Goal: Task Accomplishment & Management: Use online tool/utility

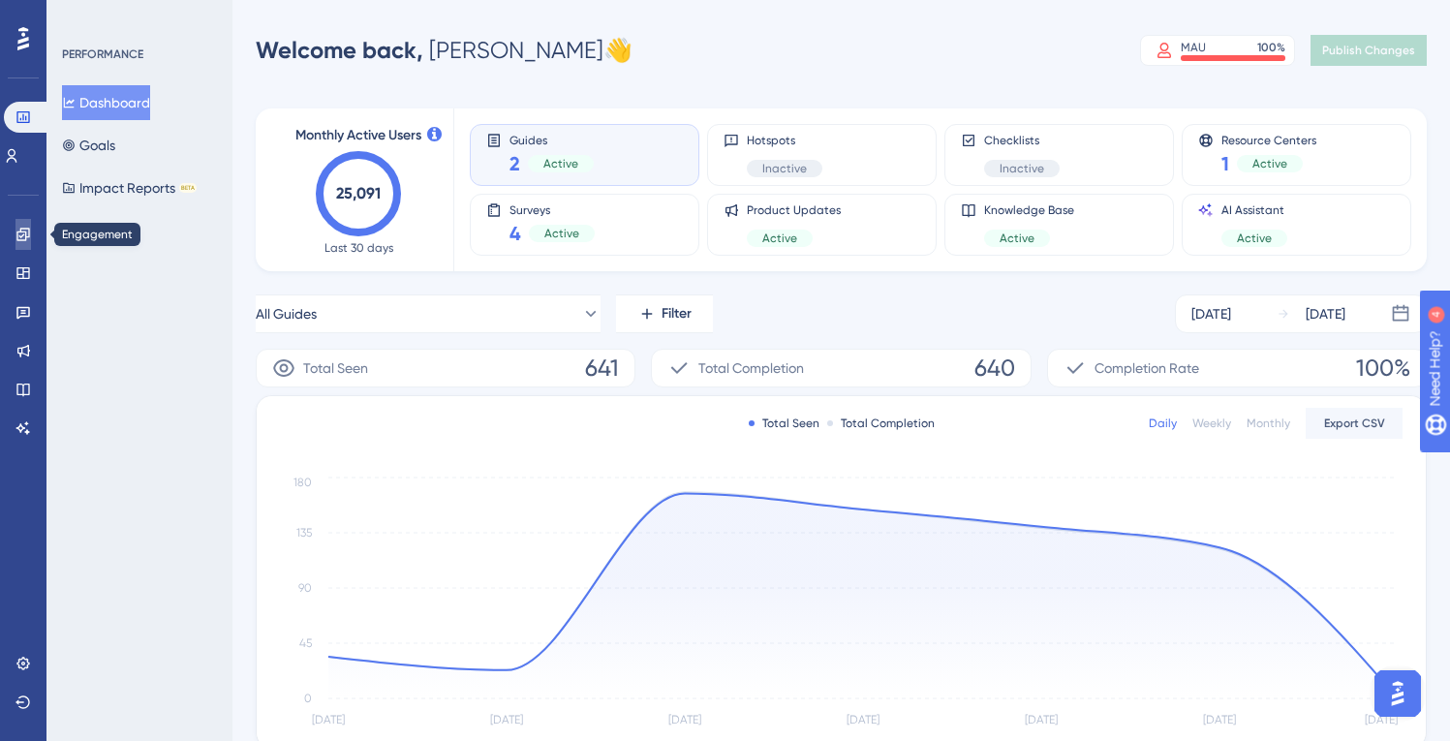
click at [23, 229] on icon at bounding box center [22, 234] width 15 height 15
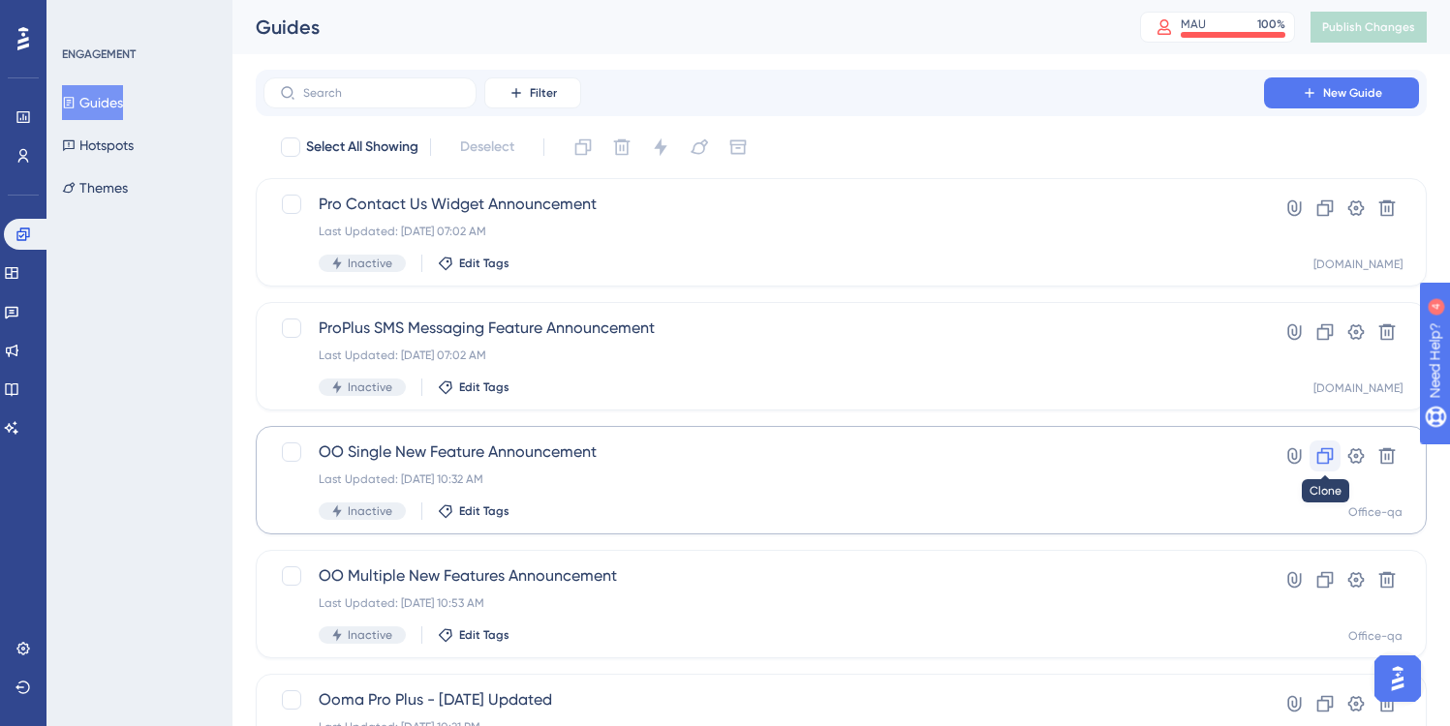
click at [1328, 452] on icon at bounding box center [1325, 456] width 16 height 16
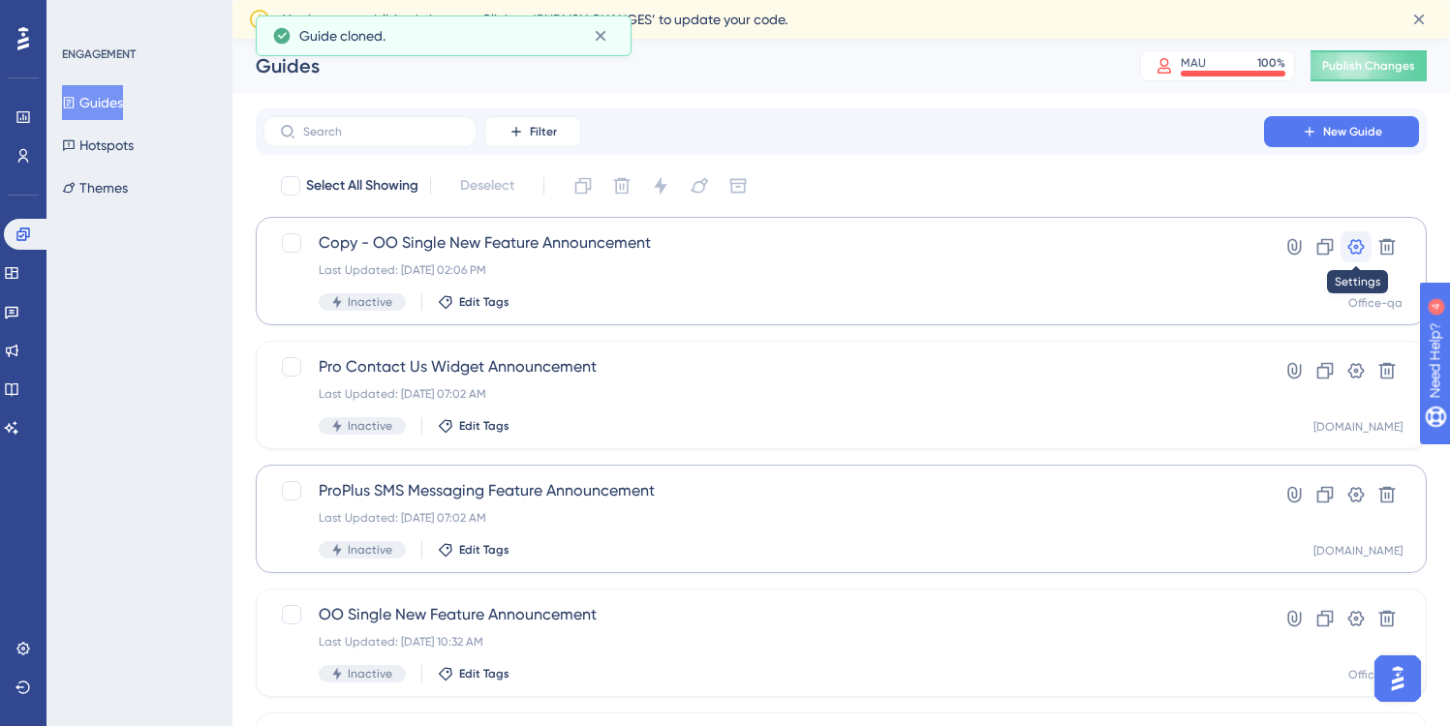
click at [1356, 245] on icon at bounding box center [1356, 246] width 16 height 15
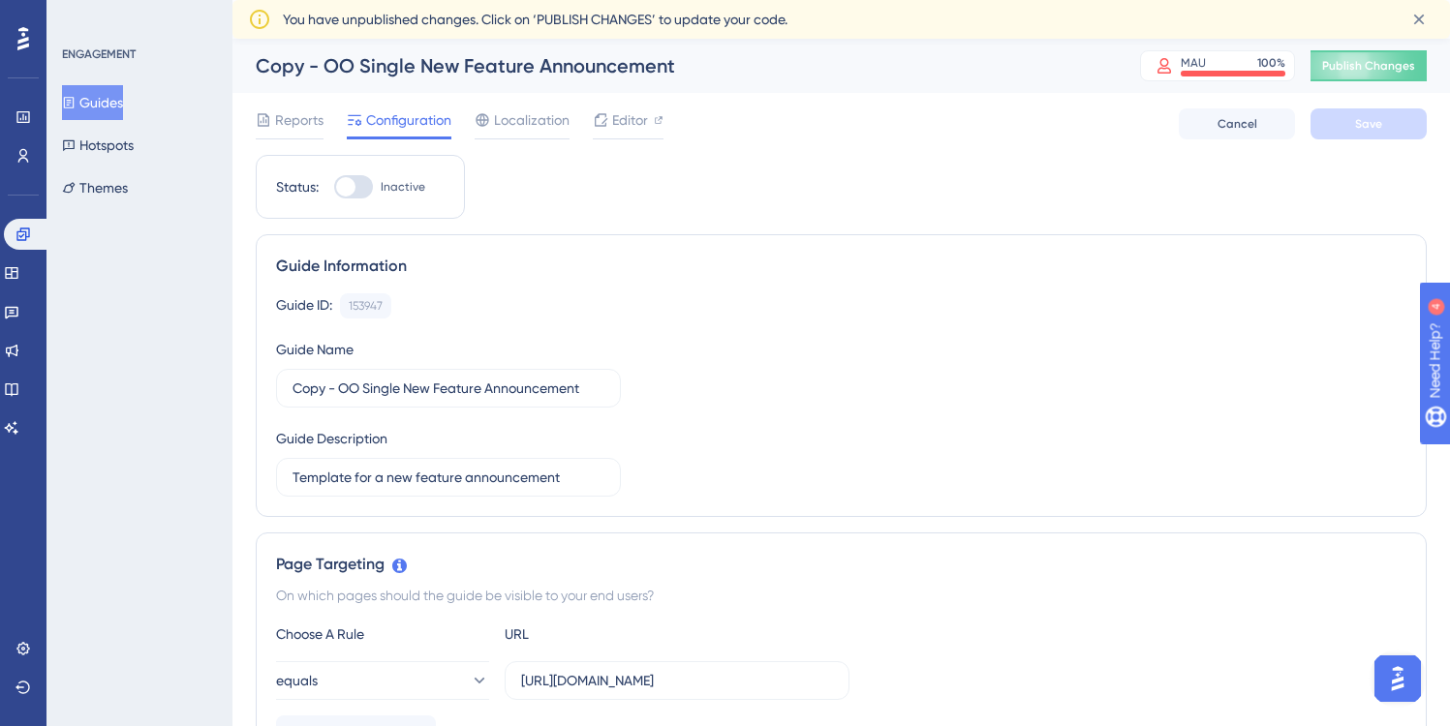
click at [428, 74] on div "Copy - OO Single New Feature Announcement" at bounding box center [674, 65] width 836 height 27
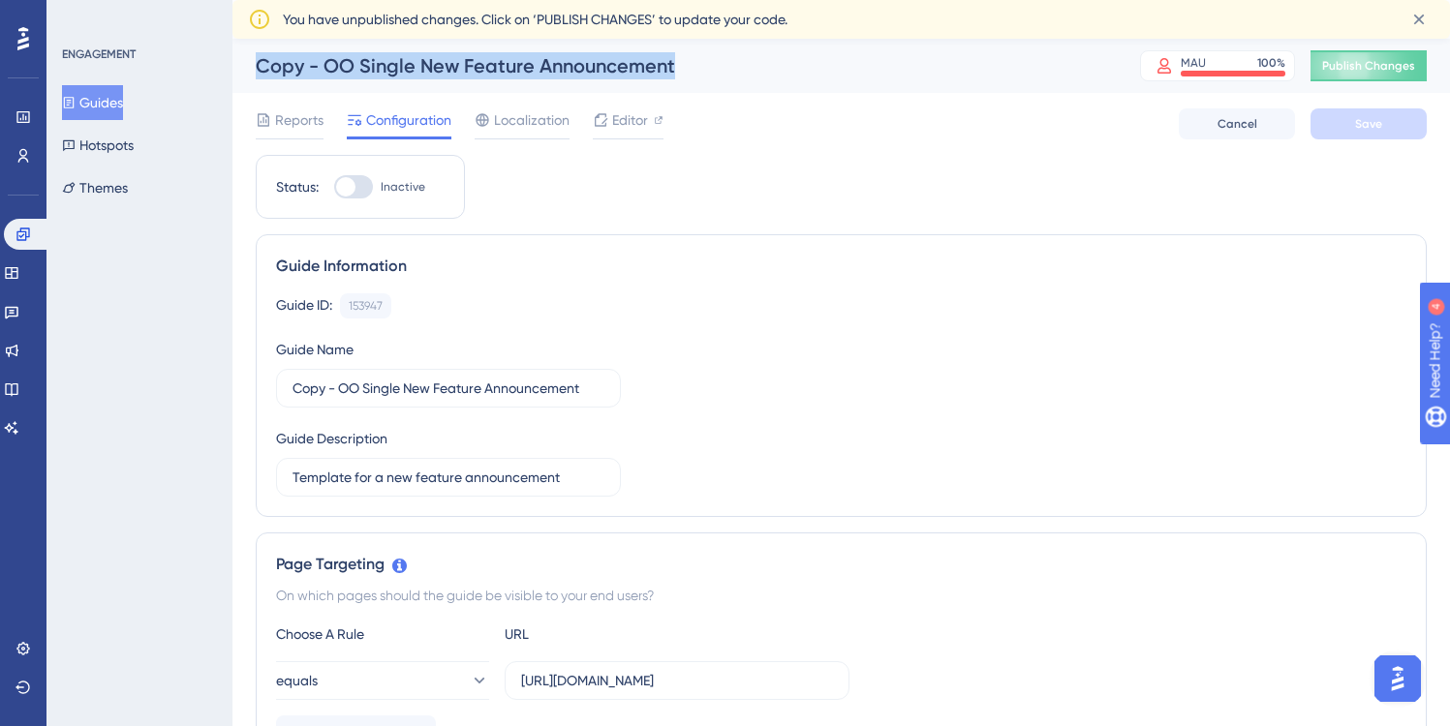
drag, startPoint x: 674, startPoint y: 69, endPoint x: 252, endPoint y: 75, distance: 422.2
click at [252, 75] on div "Copy - OO Single New Feature Announcement MAU 100 % Click to see add-on and upg…" at bounding box center [840, 66] width 1217 height 54
click at [1418, 14] on icon at bounding box center [1418, 19] width 19 height 19
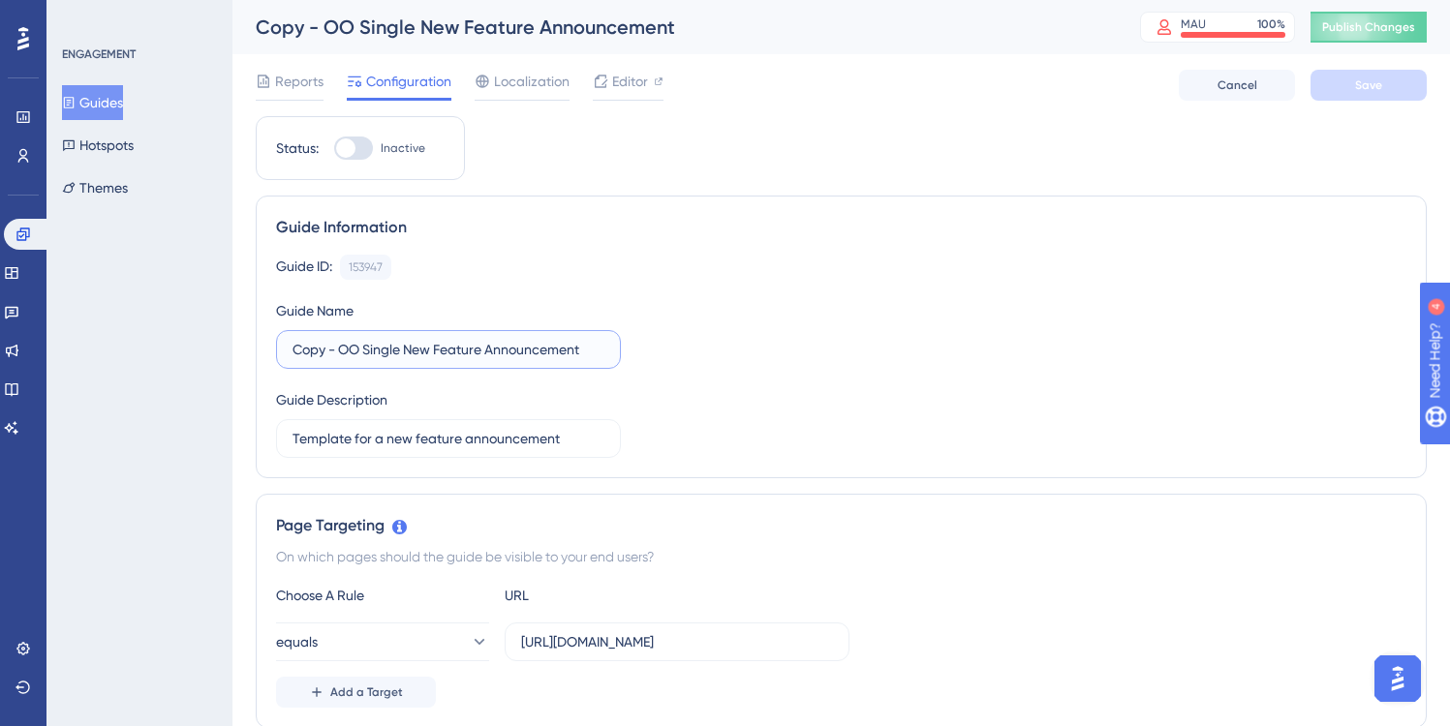
click at [417, 355] on input "Copy - OO Single New Feature Announcement" at bounding box center [448, 349] width 312 height 21
drag, startPoint x: 595, startPoint y: 351, endPoint x: 278, endPoint y: 349, distance: 316.7
click at [278, 349] on label "Copy - OO Single New Feature Announcement" at bounding box center [448, 349] width 345 height 39
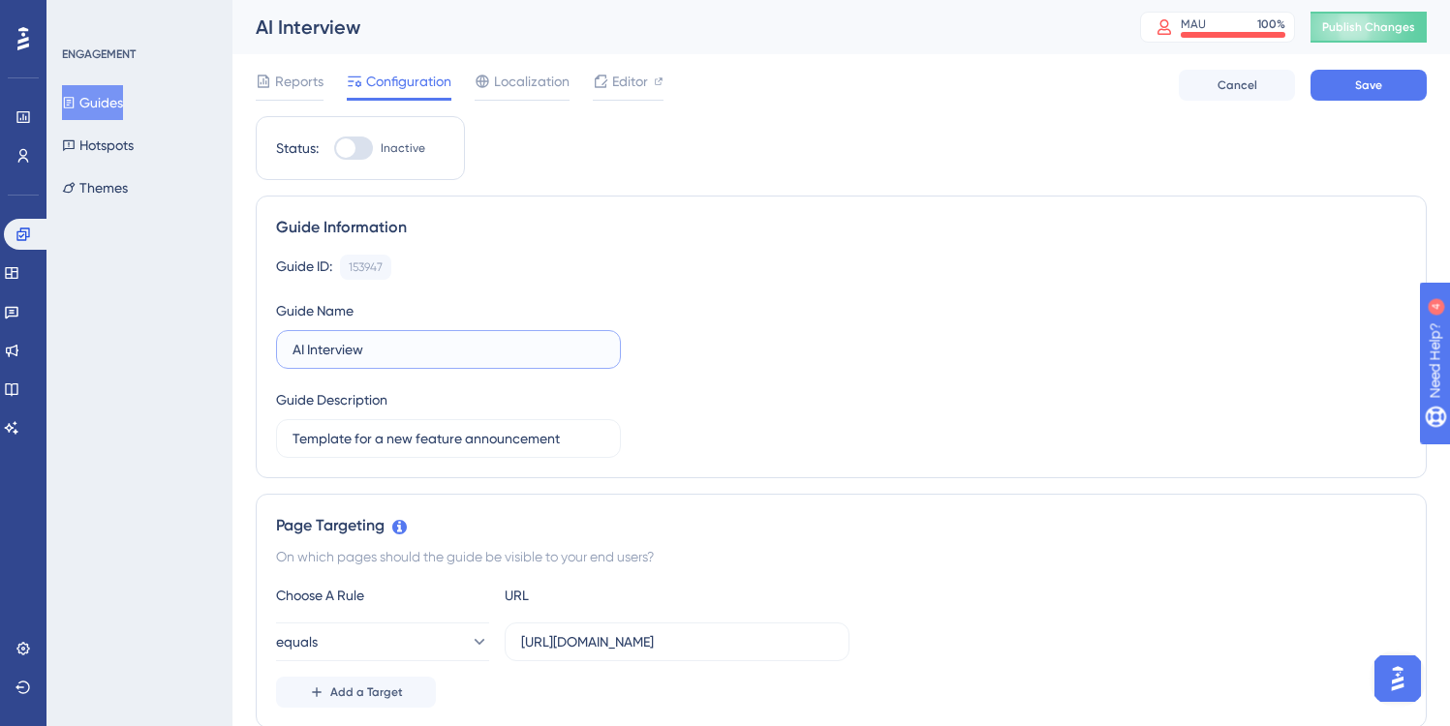
click at [294, 352] on input "AI Interview" at bounding box center [448, 349] width 312 height 21
type input "Reforge: AI Interview"
click at [419, 446] on input "Template for a new feature announcement" at bounding box center [448, 438] width 312 height 21
drag, startPoint x: 570, startPoint y: 443, endPoint x: 284, endPoint y: 441, distance: 286.6
click at [284, 441] on label "Template for a new feature announcement" at bounding box center [448, 438] width 345 height 39
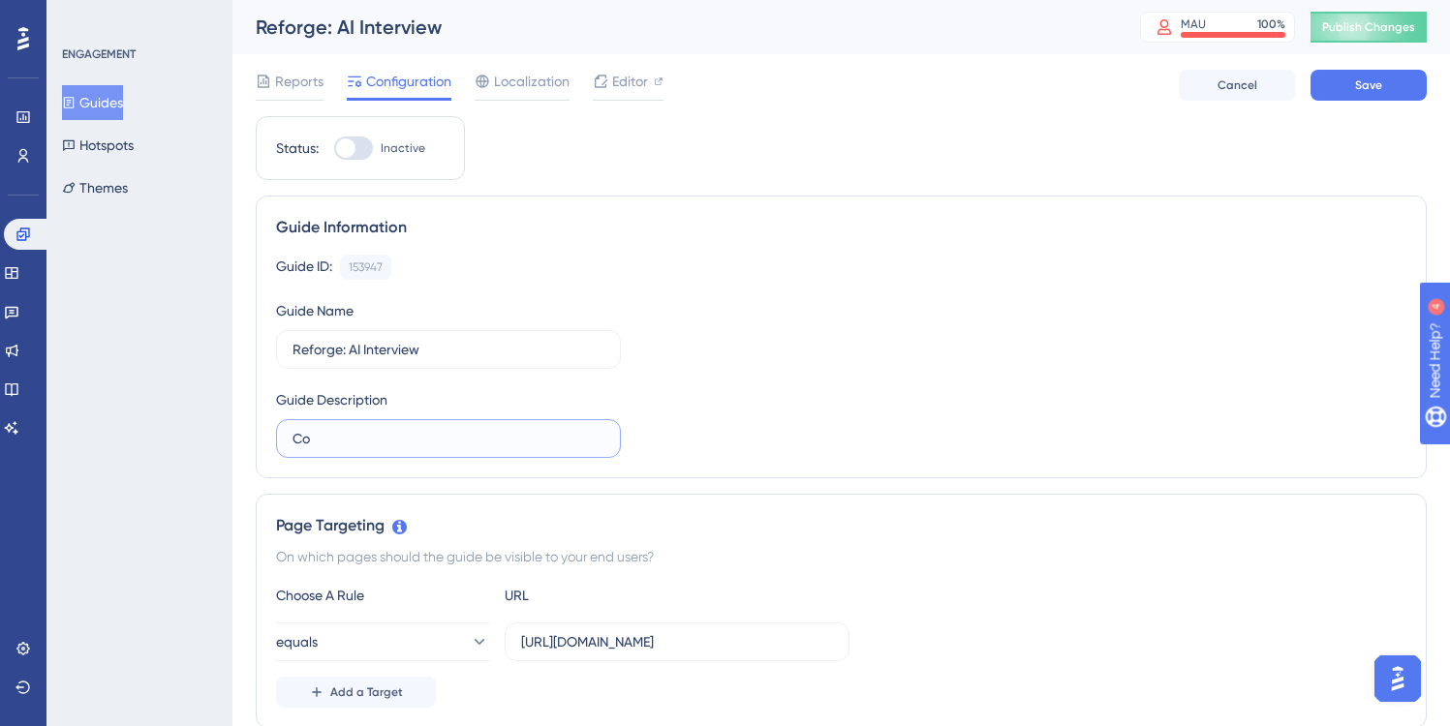
type input "C"
type input "Customer insights regarding AI for Biz Comms"
click at [641, 437] on div "Guide ID: 153947 Copy Guide Name Reforge: AI Interview Guide Description Custom…" at bounding box center [841, 356] width 1130 height 203
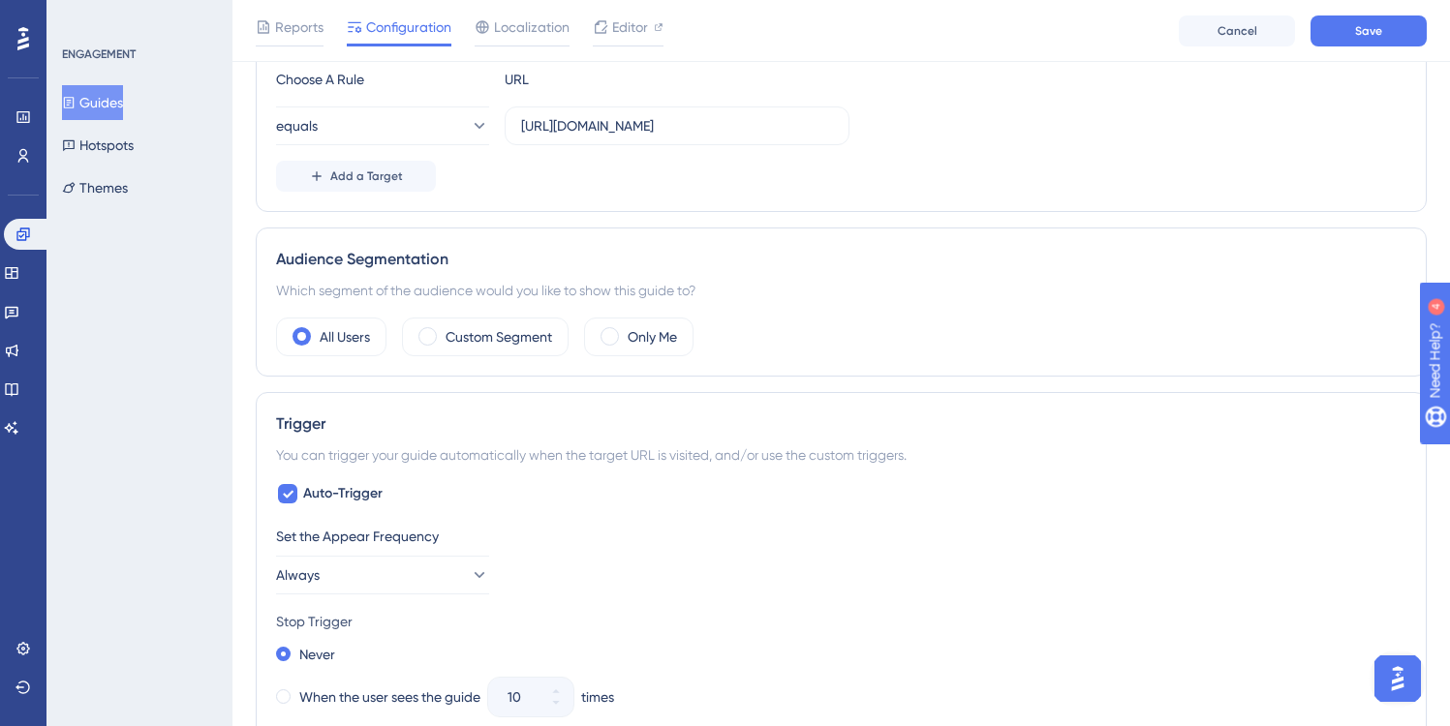
scroll to position [534, 0]
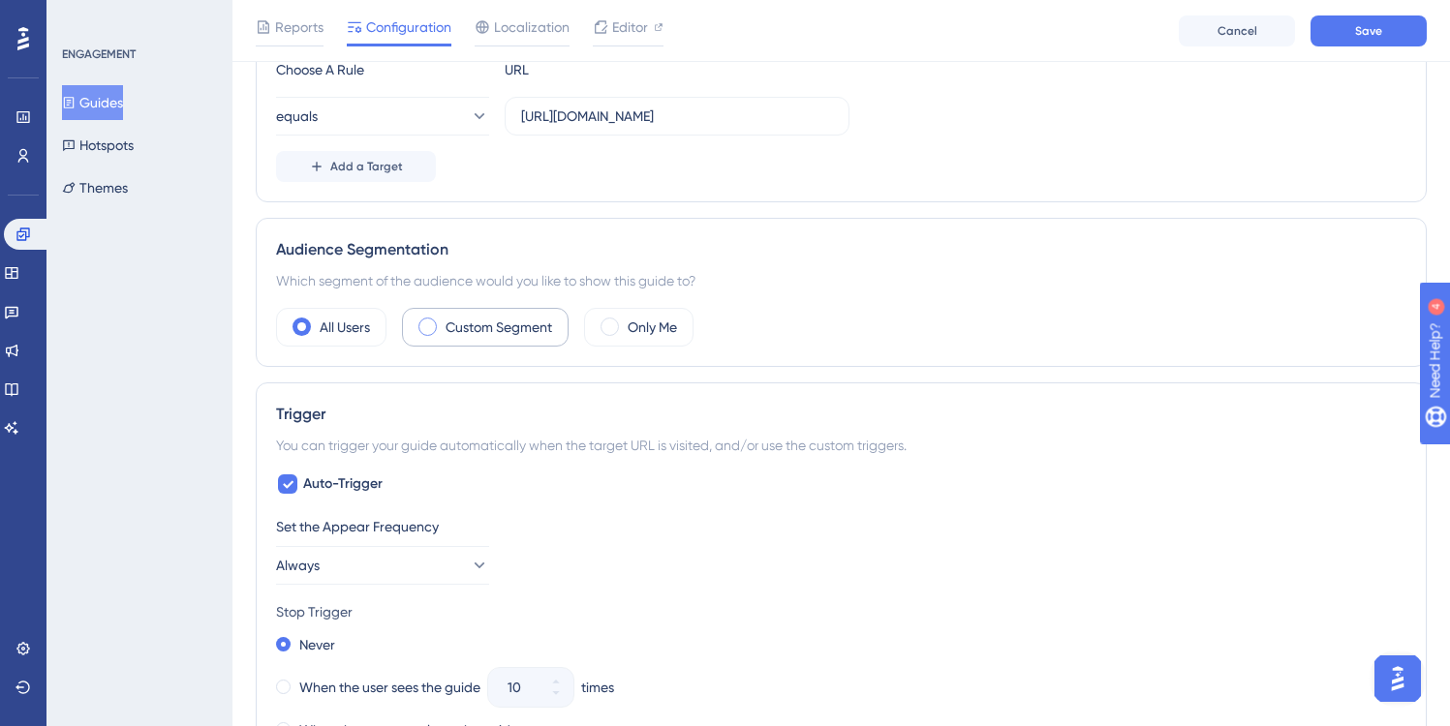
click at [430, 329] on span at bounding box center [427, 327] width 18 height 18
click at [443, 321] on input "radio" at bounding box center [443, 321] width 0 height 0
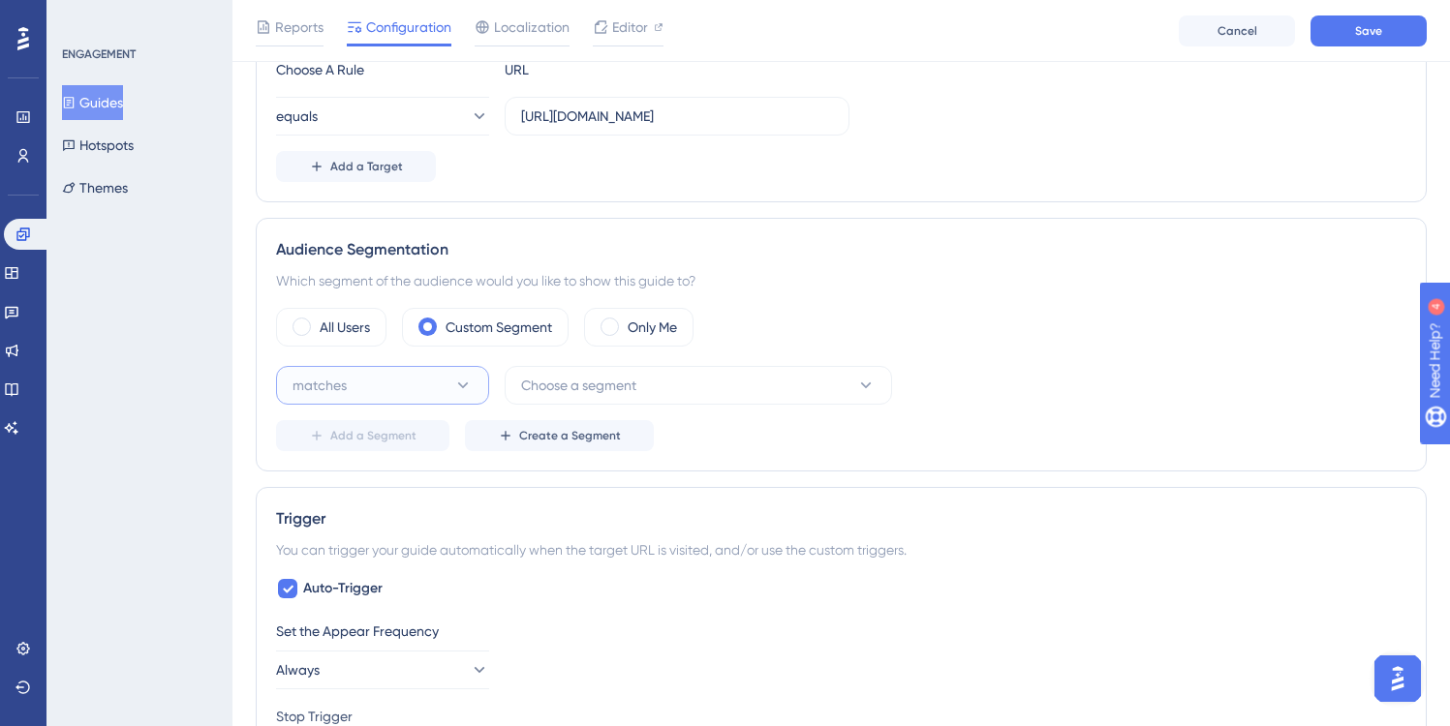
click at [462, 383] on icon at bounding box center [462, 385] width 19 height 19
click at [462, 383] on icon at bounding box center [463, 386] width 11 height 6
click at [576, 384] on span "Choose a segment" at bounding box center [578, 385] width 115 height 23
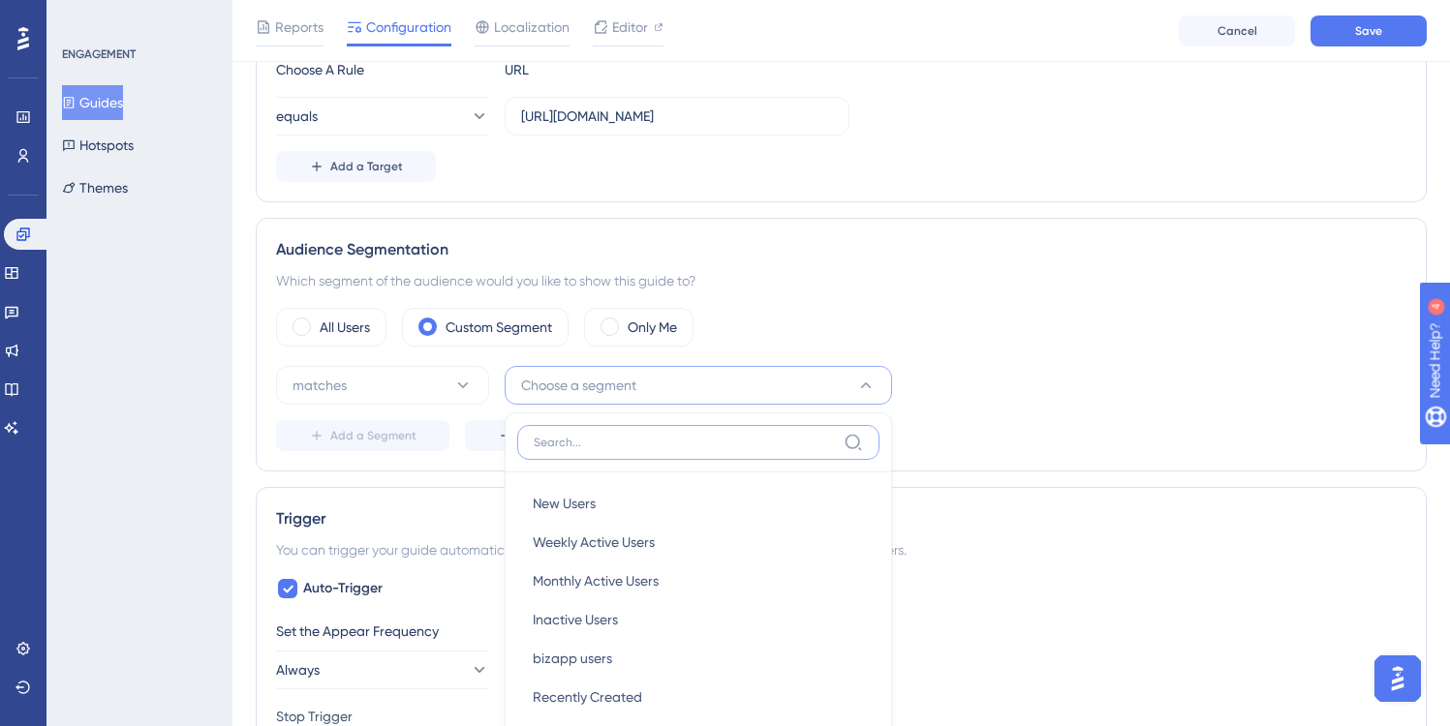
scroll to position [774, 0]
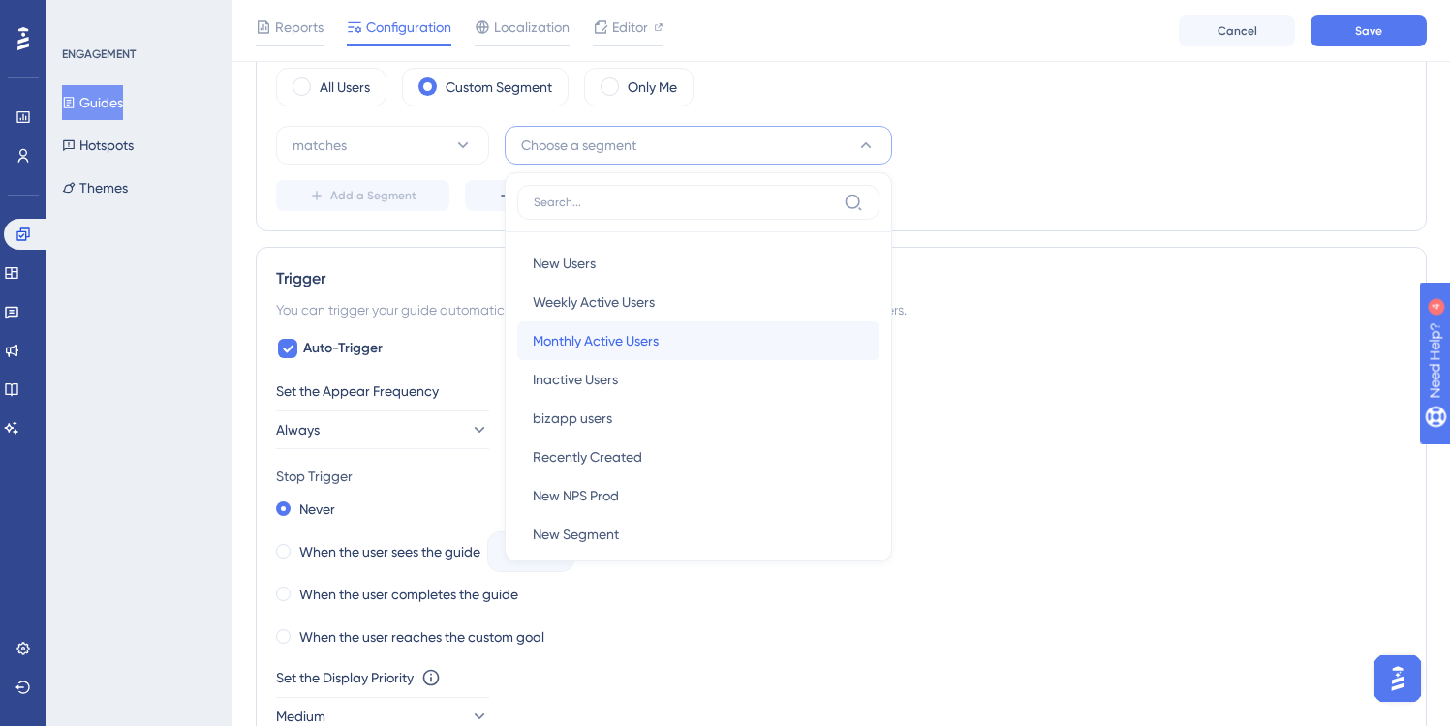
click at [635, 343] on span "Monthly Active Users" at bounding box center [596, 340] width 126 height 23
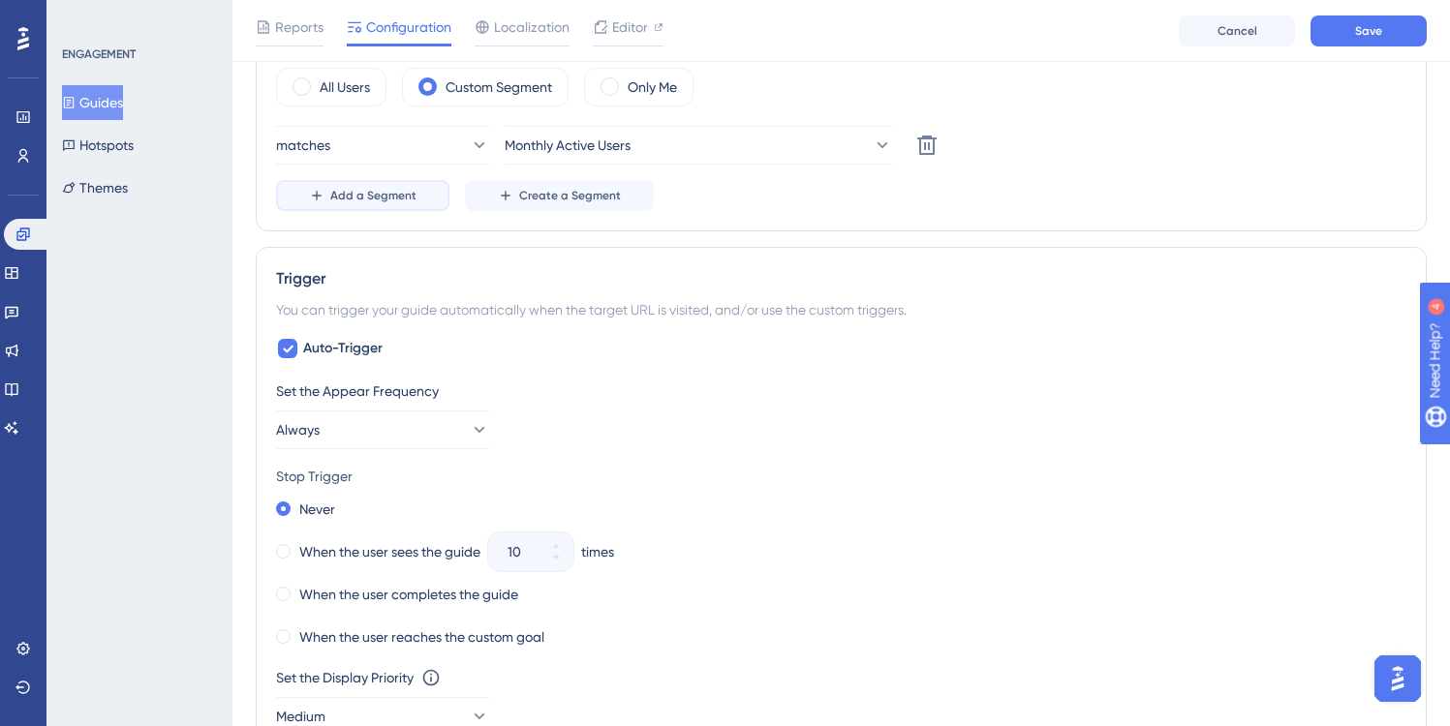
click at [383, 199] on span "Add a Segment" at bounding box center [373, 195] width 86 height 15
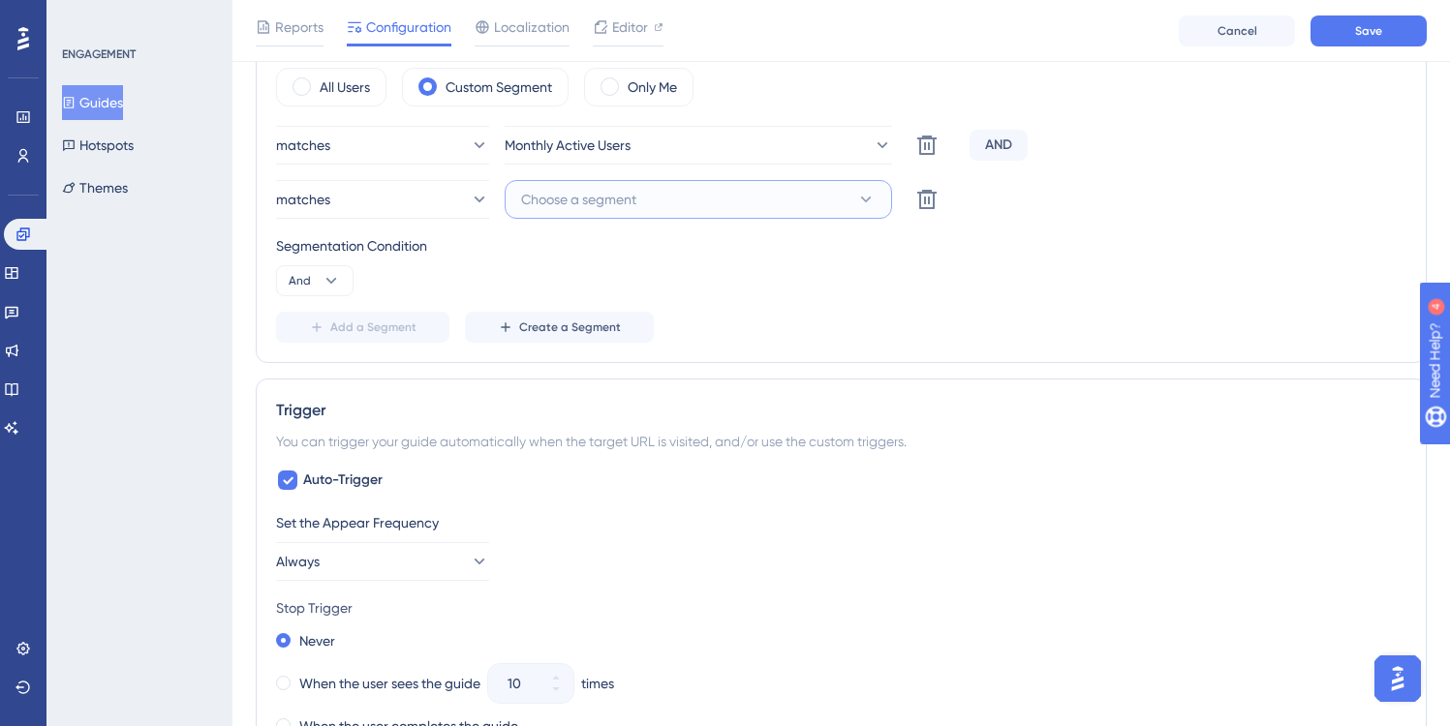
click at [604, 208] on span "Choose a segment" at bounding box center [578, 199] width 115 height 23
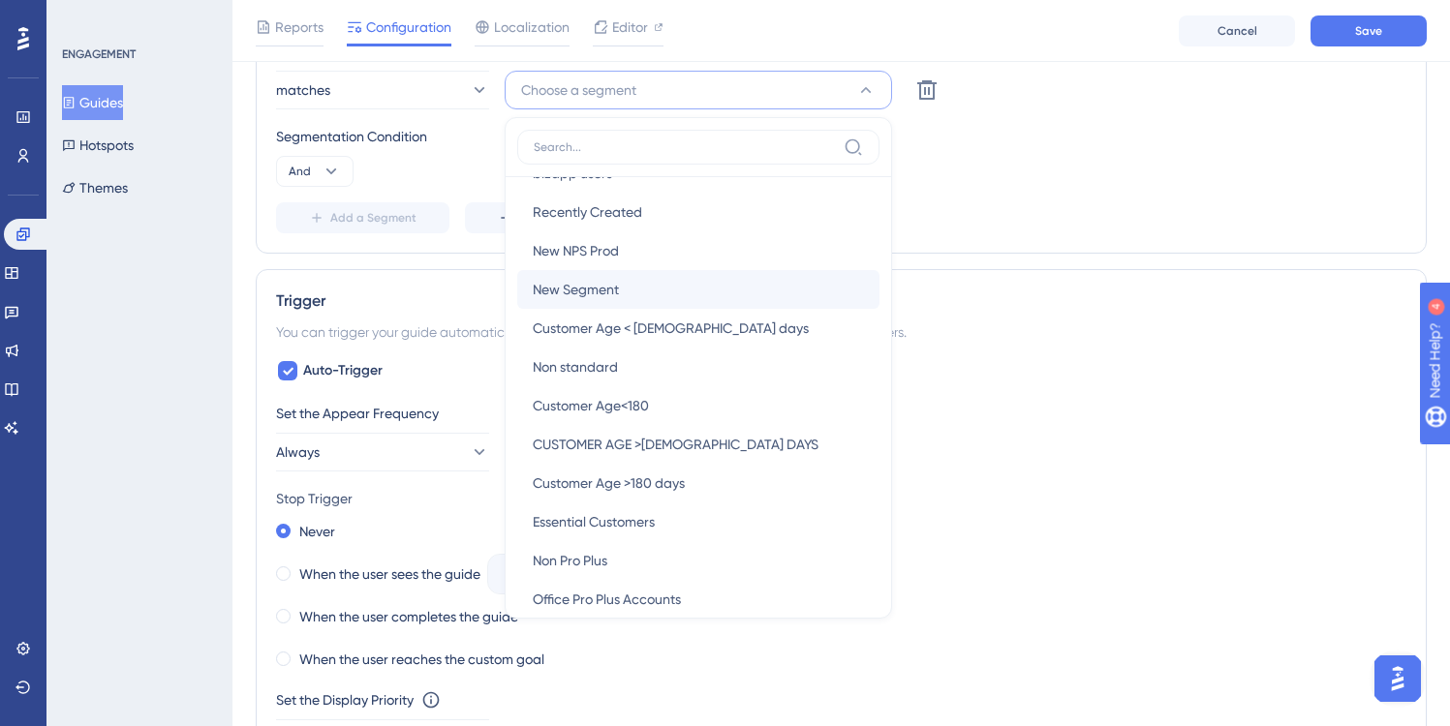
scroll to position [159, 0]
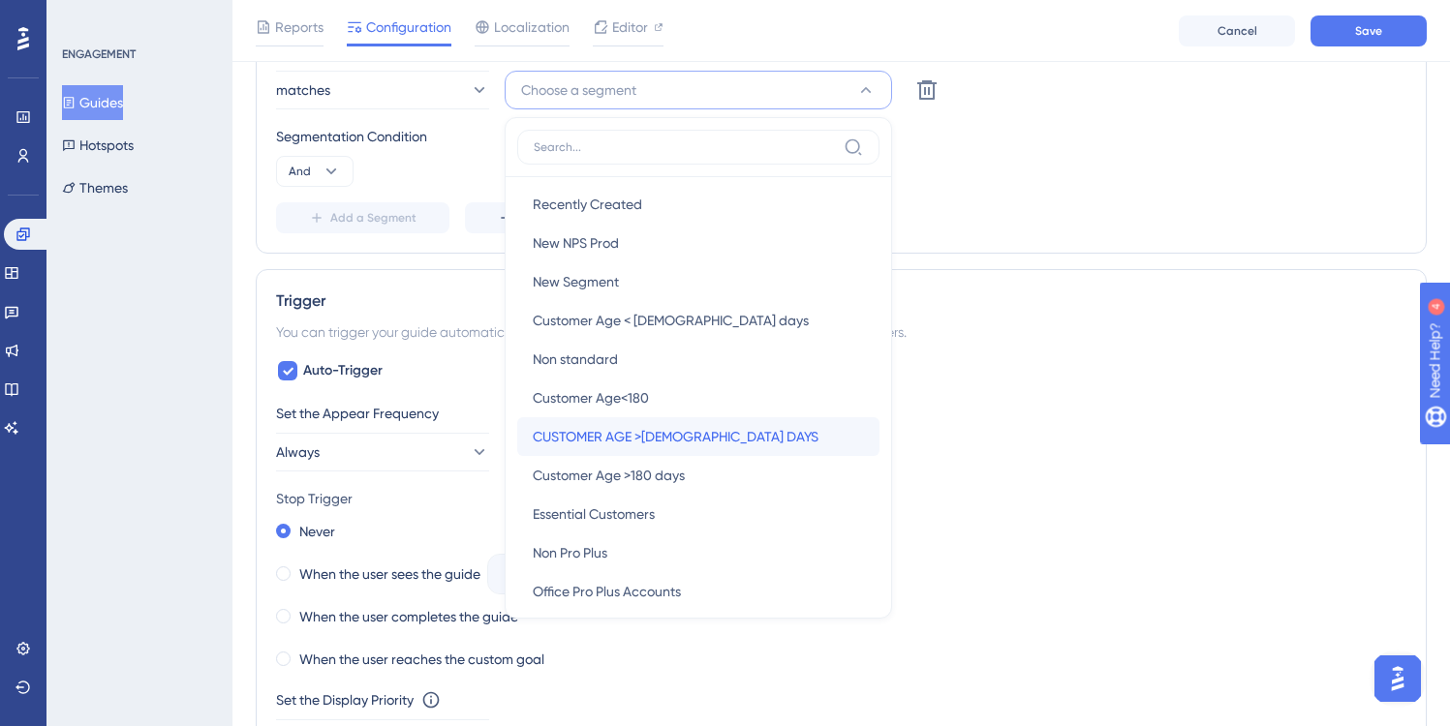
click at [665, 433] on span "CUSTOMER AGE >[DEMOGRAPHIC_DATA] DAYS" at bounding box center [676, 436] width 286 height 23
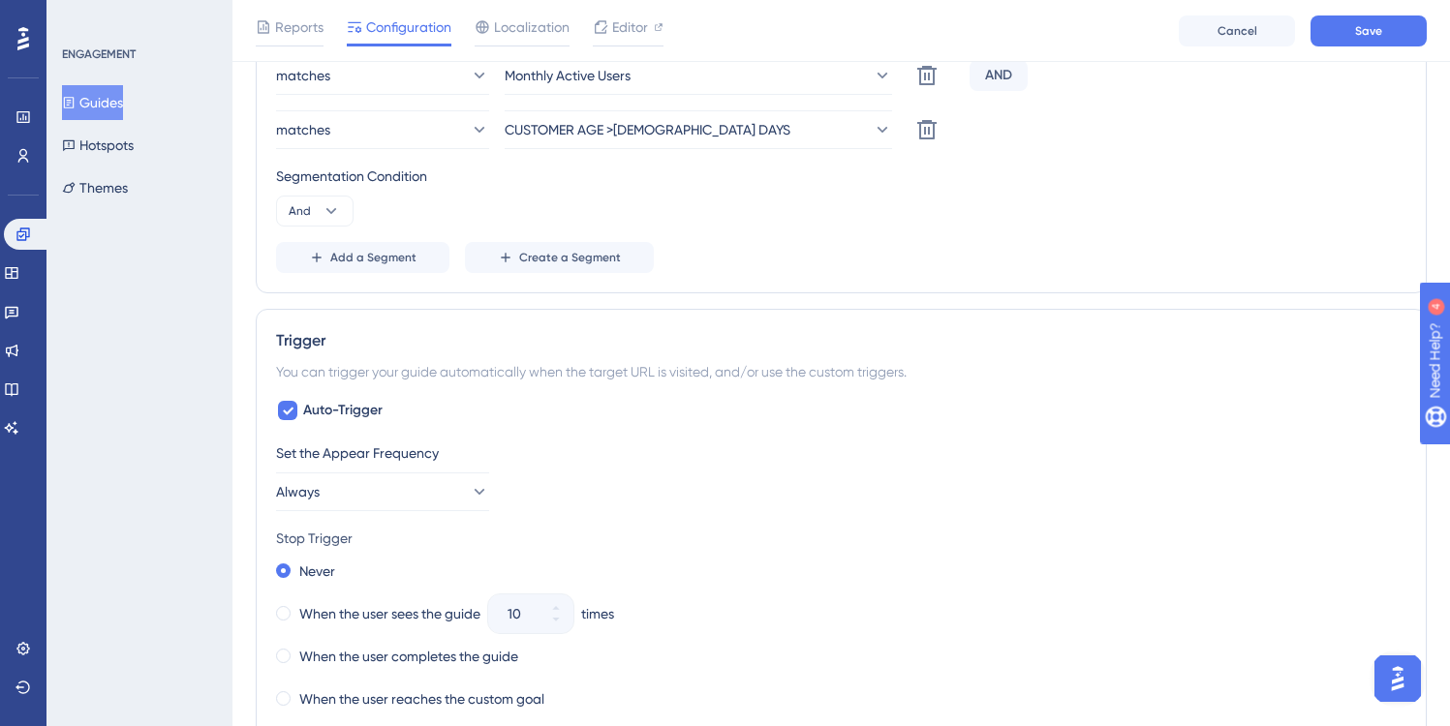
scroll to position [895, 0]
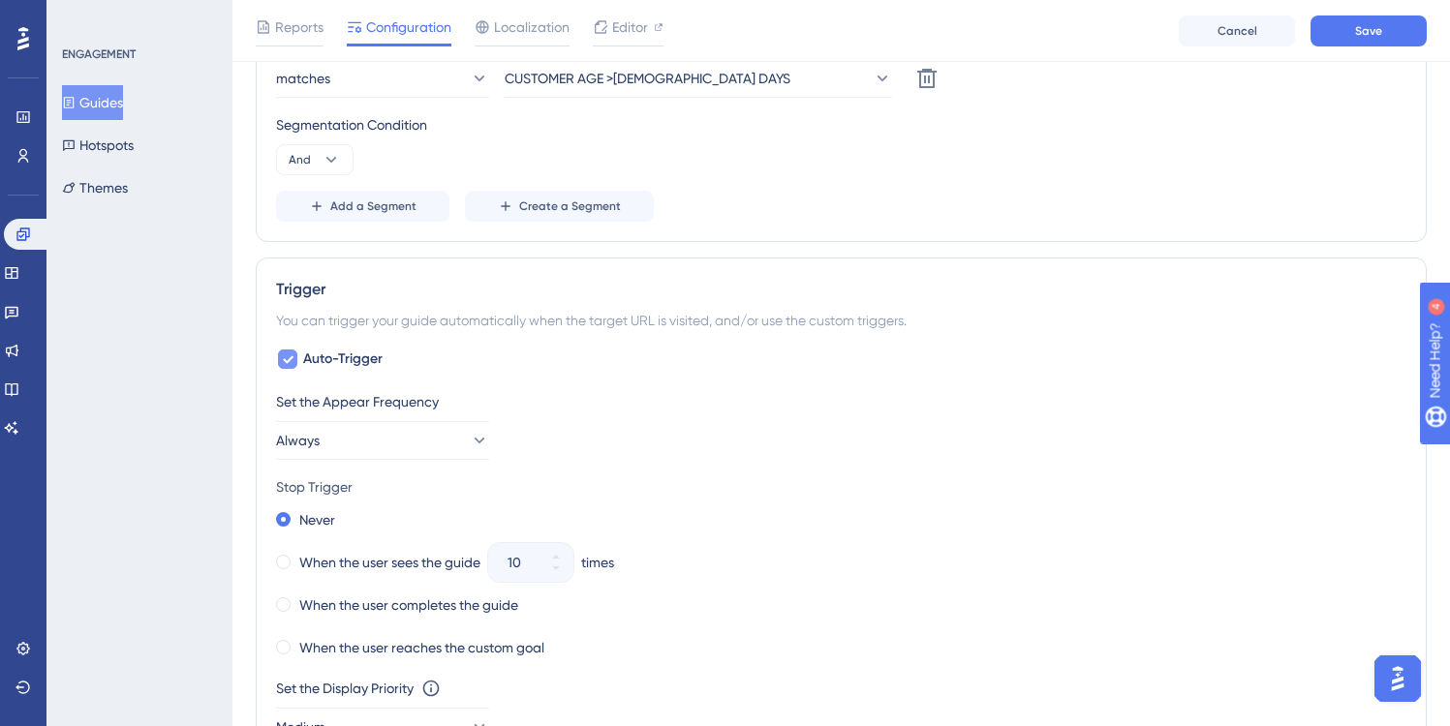
click at [287, 364] on icon at bounding box center [288, 359] width 12 height 15
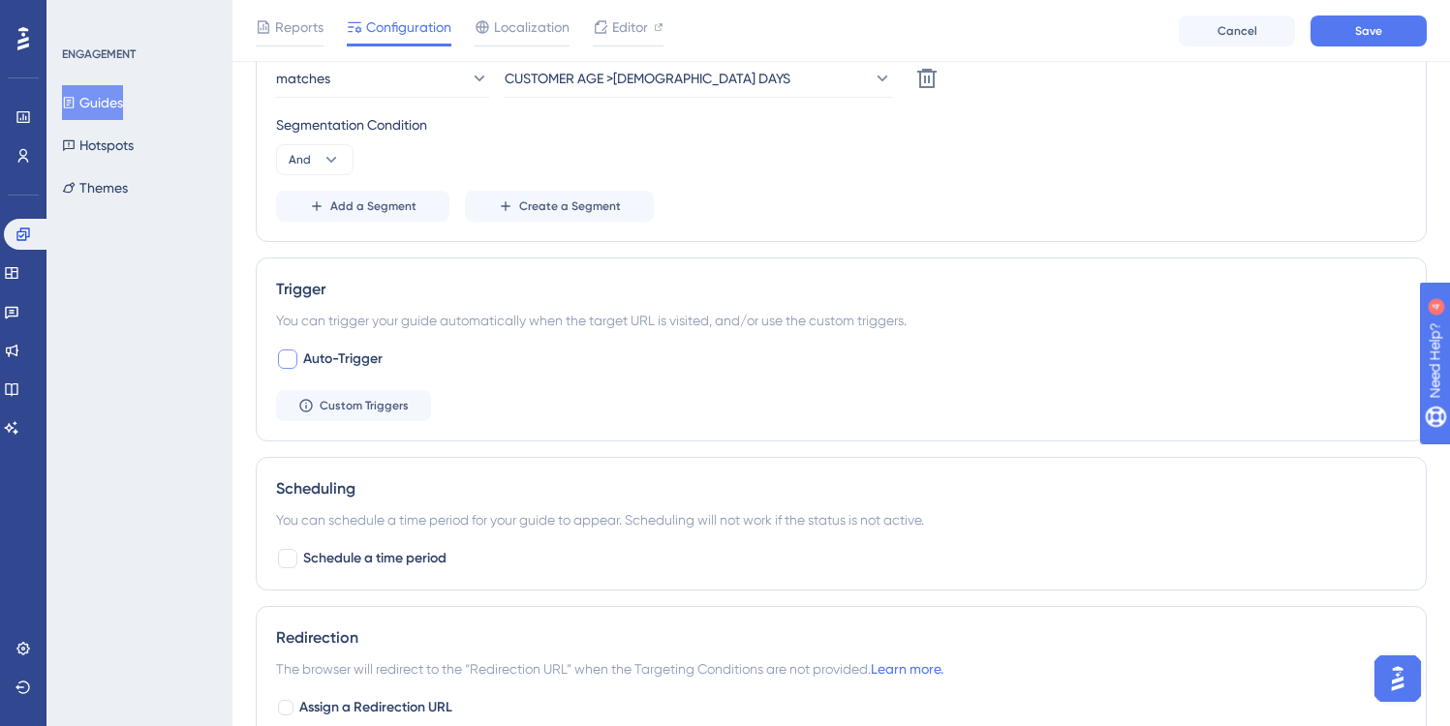
click at [287, 364] on div at bounding box center [287, 359] width 19 height 19
checkbox input "true"
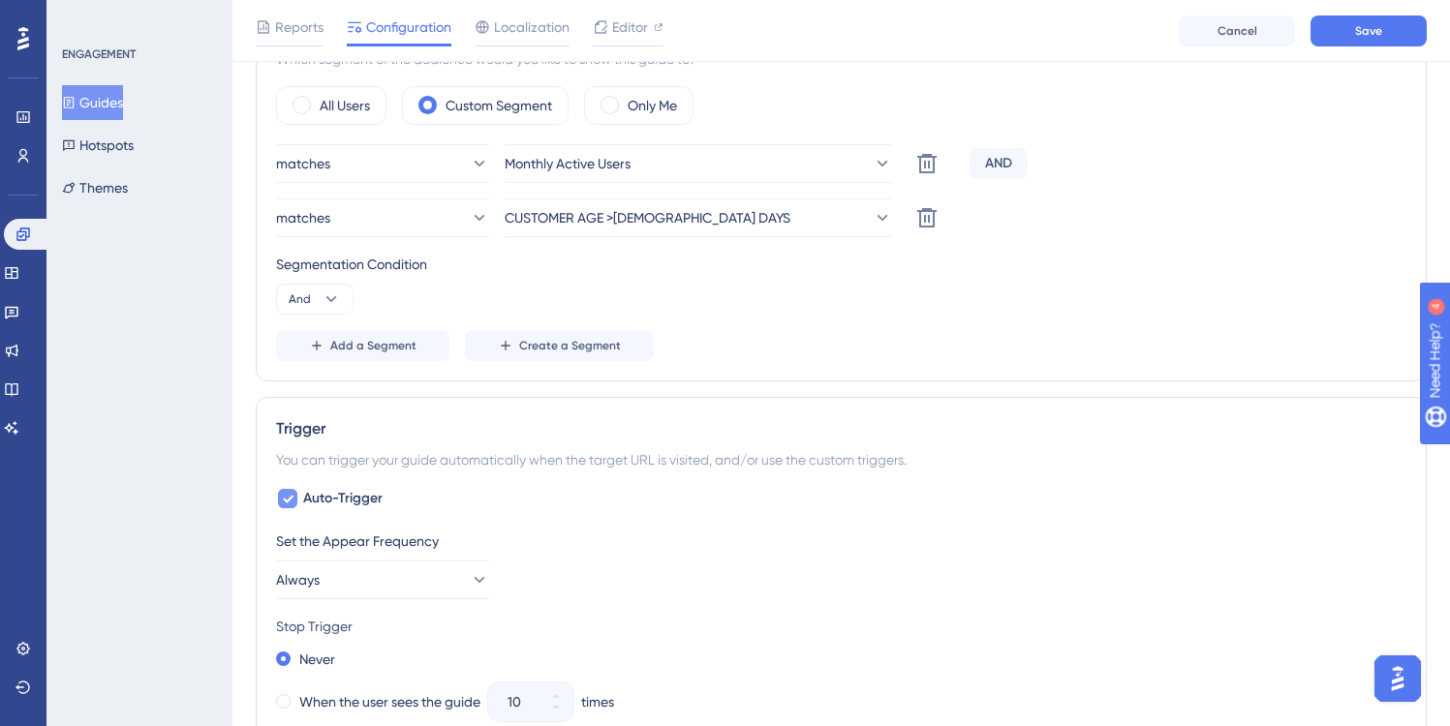
scroll to position [740, 0]
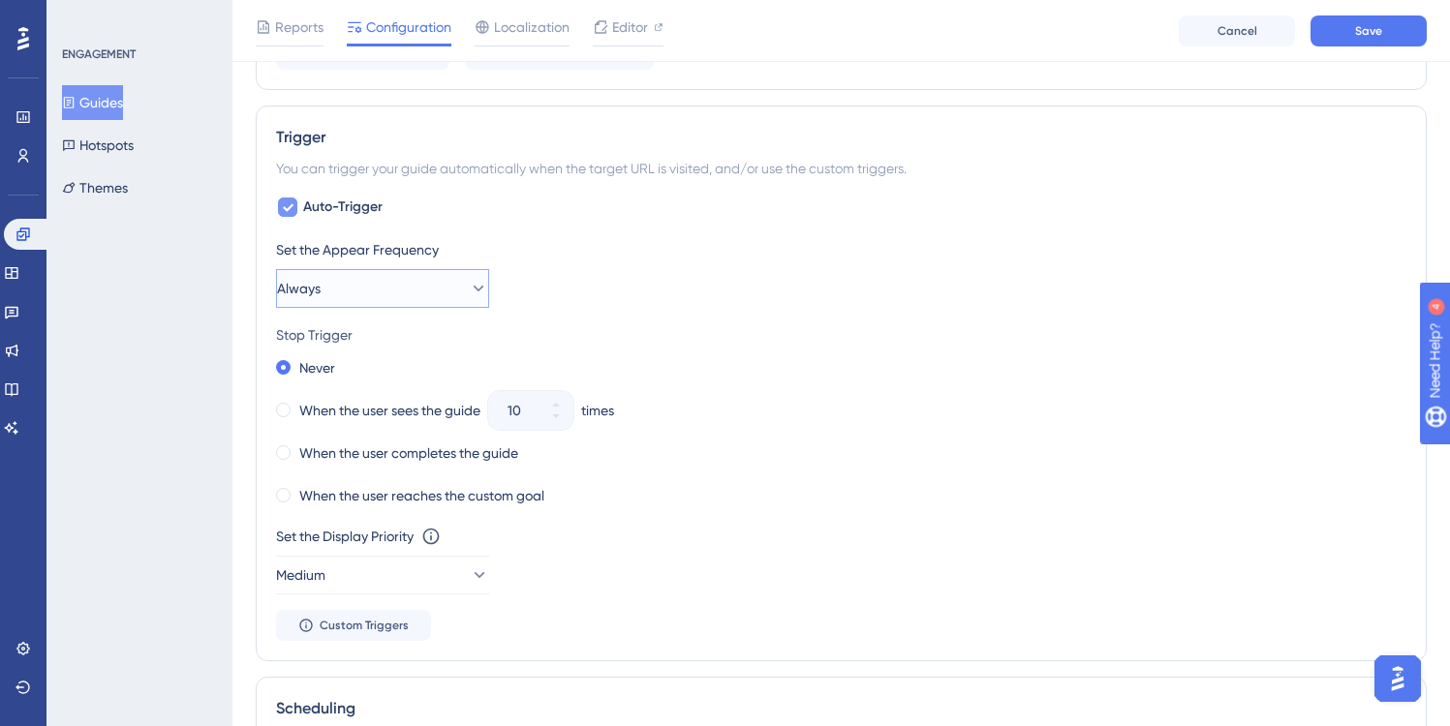
click at [469, 283] on icon at bounding box center [478, 288] width 19 height 19
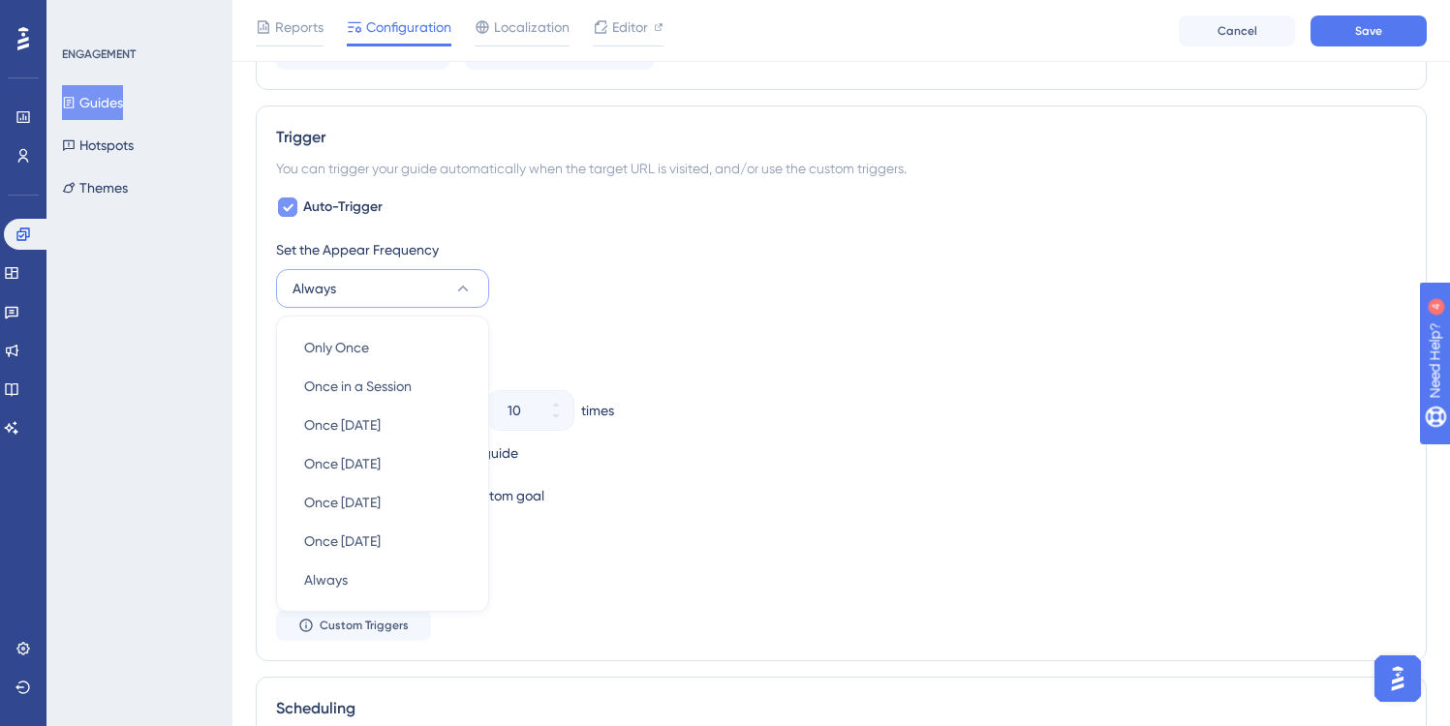
scroll to position [1147, 0]
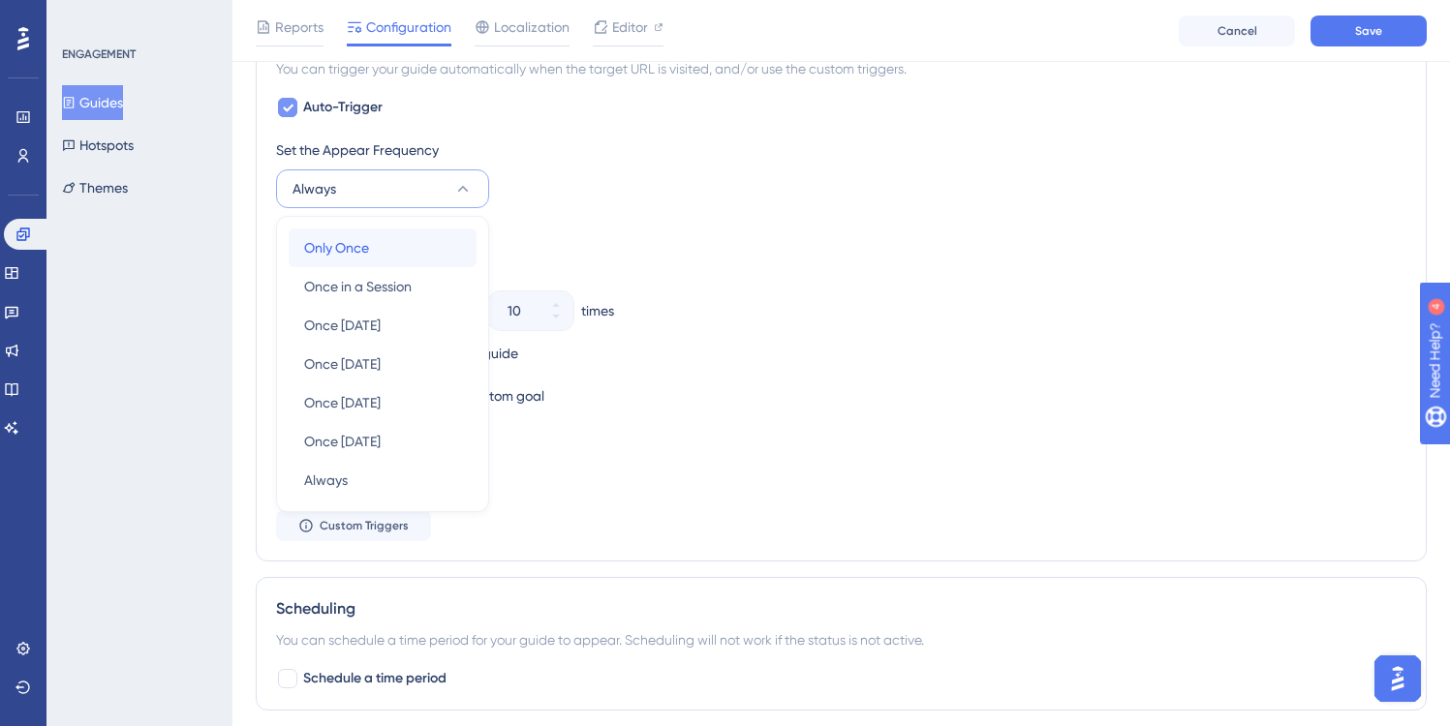
click at [359, 243] on span "Only Once" at bounding box center [336, 247] width 65 height 23
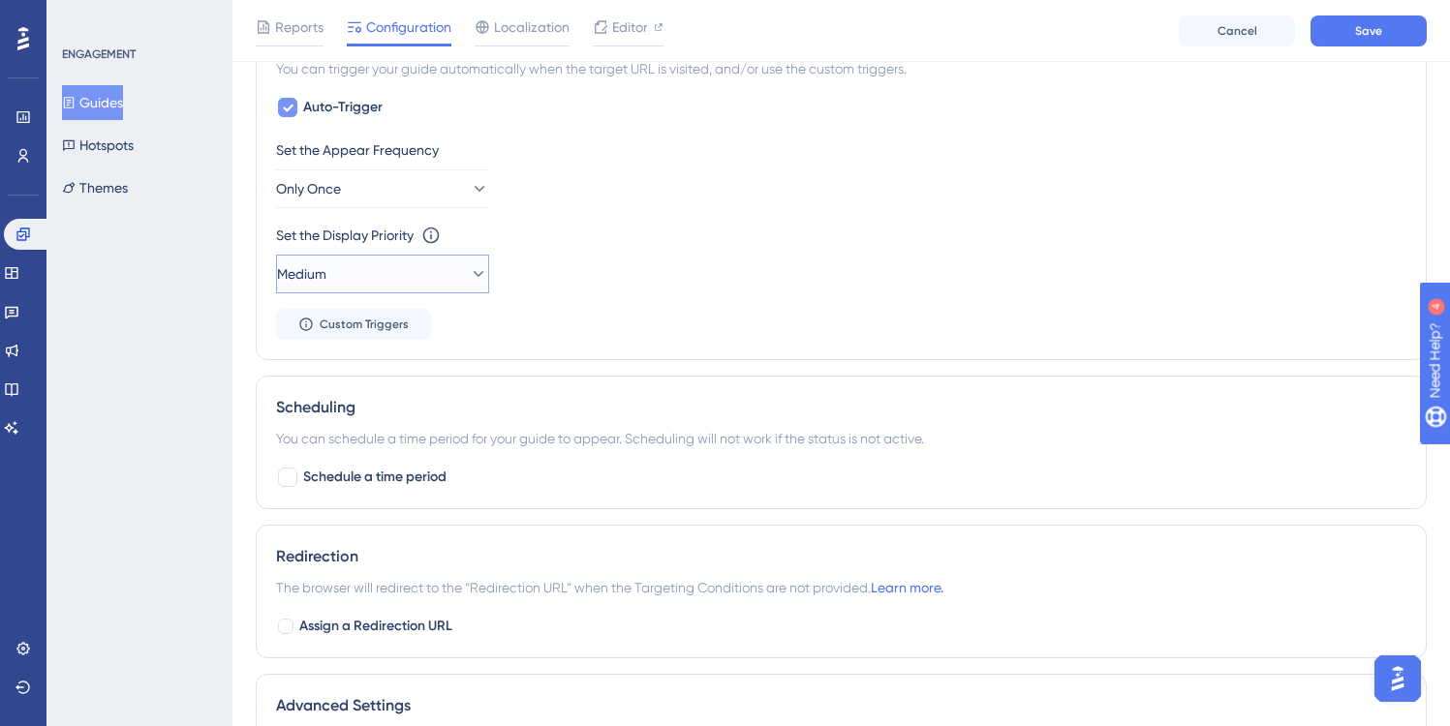
click at [469, 268] on icon at bounding box center [478, 273] width 19 height 19
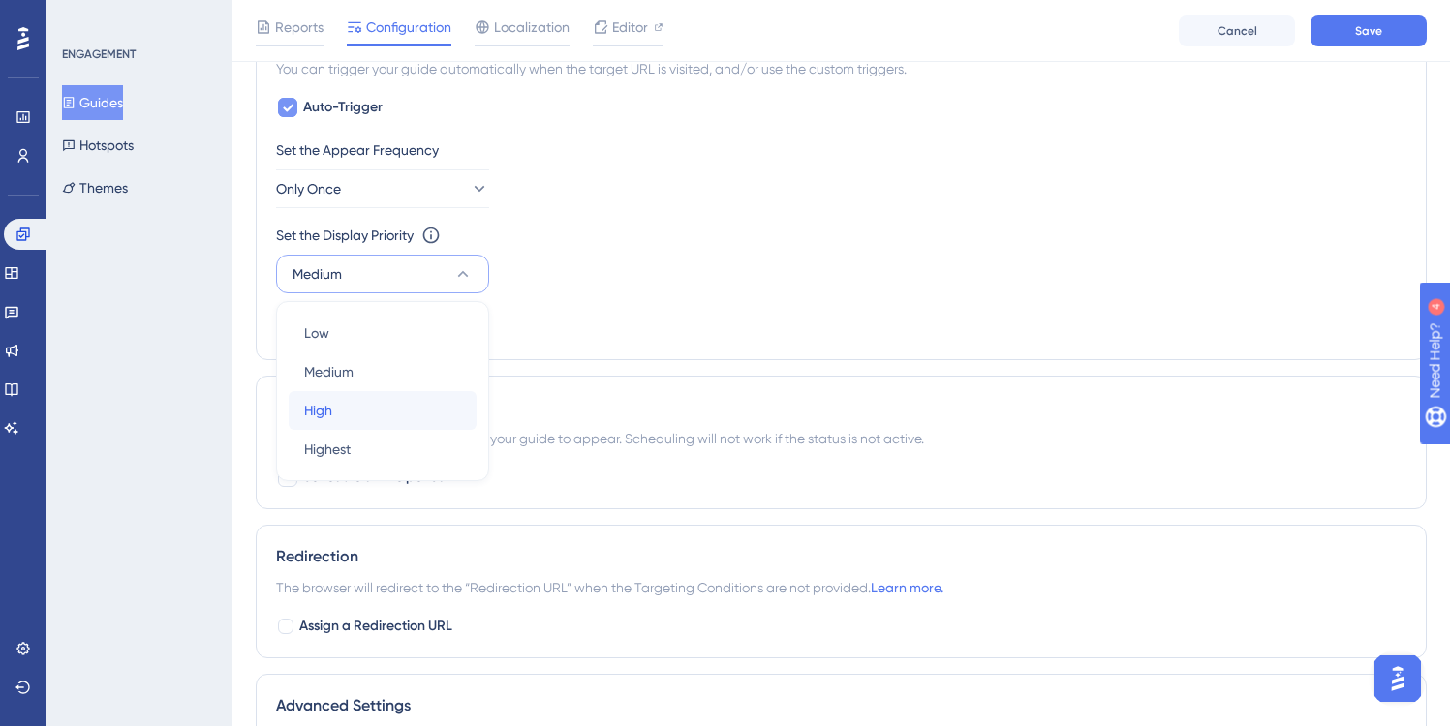
click at [357, 394] on div "High High" at bounding box center [382, 410] width 157 height 39
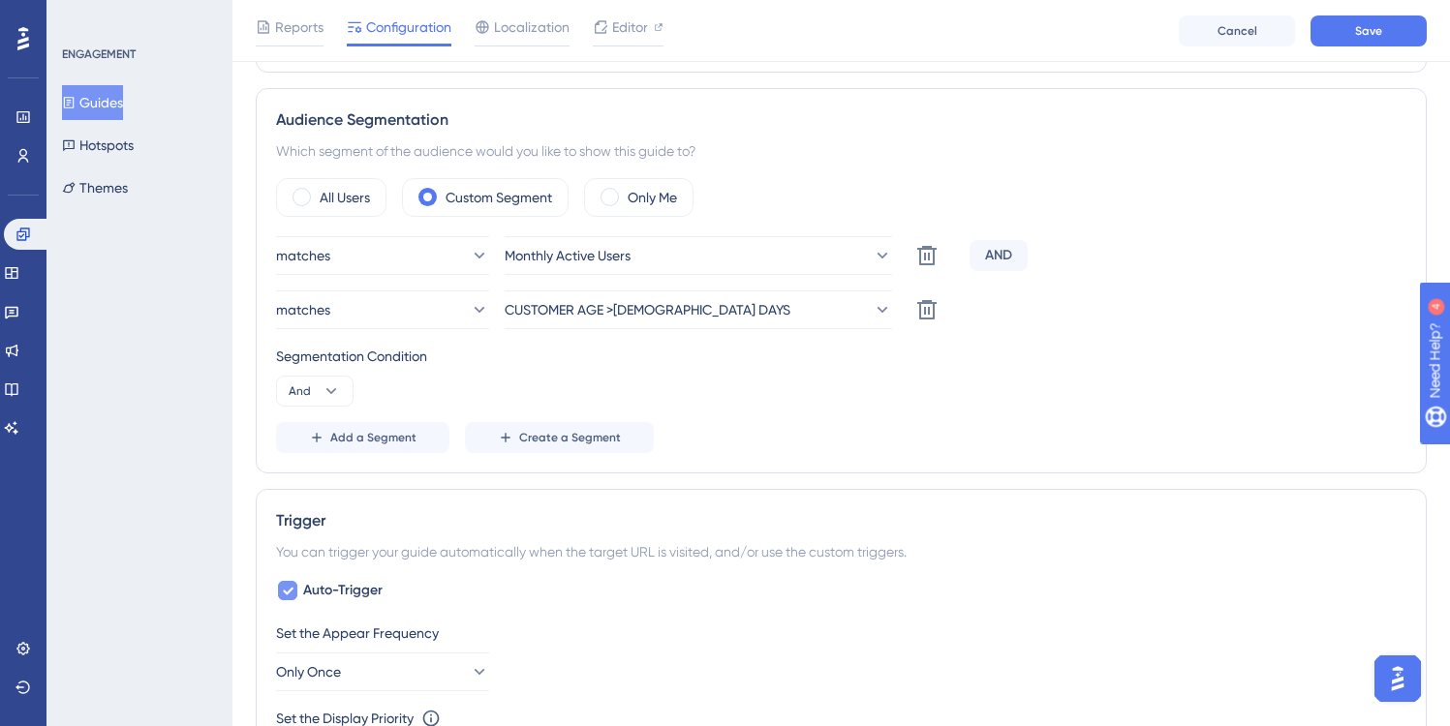
scroll to position [652, 0]
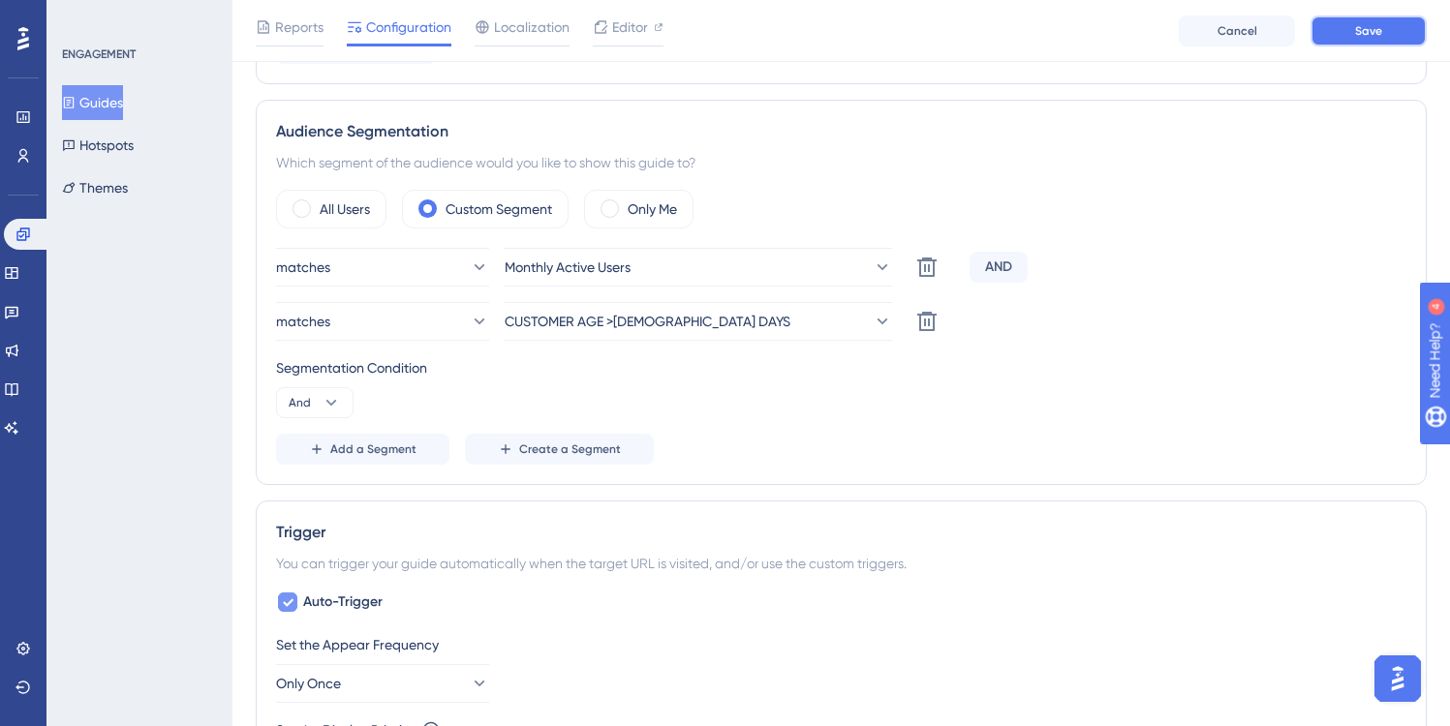
click at [1379, 26] on span "Save" at bounding box center [1368, 30] width 27 height 15
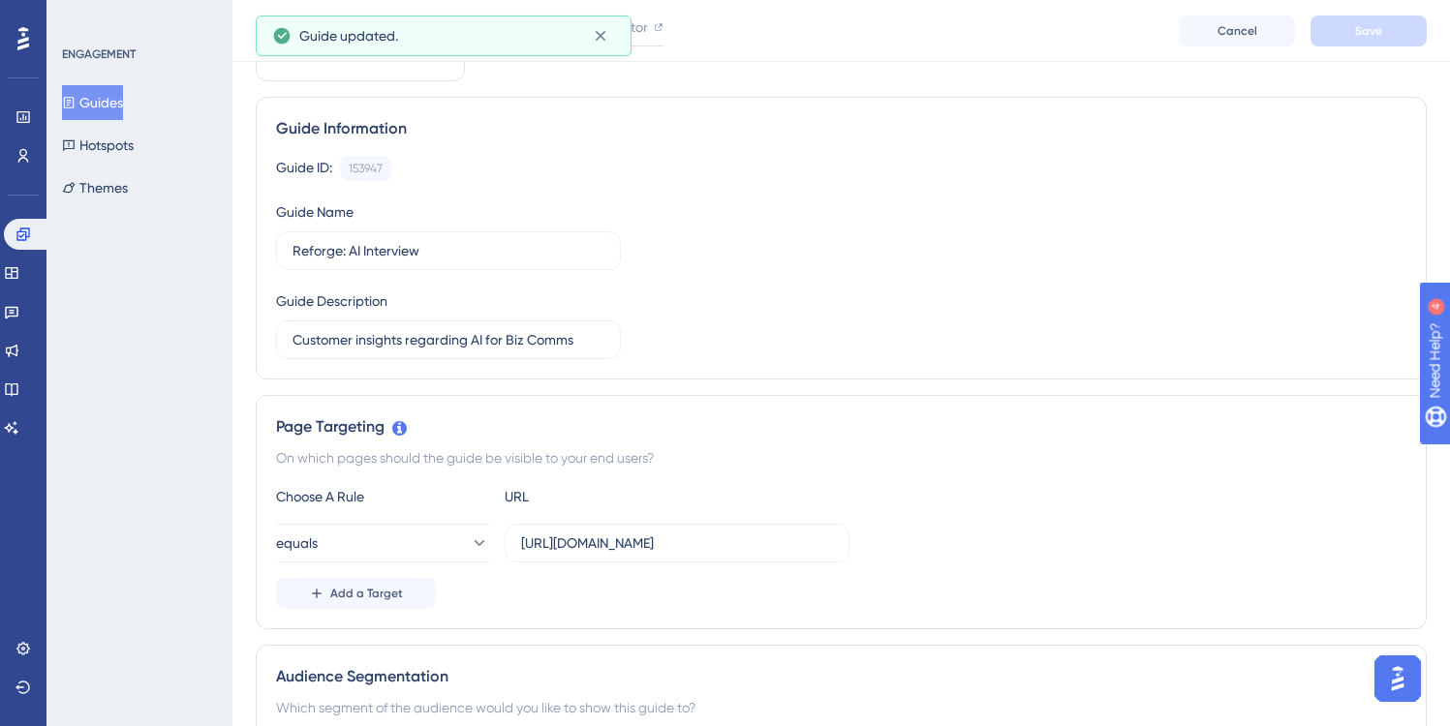
scroll to position [0, 0]
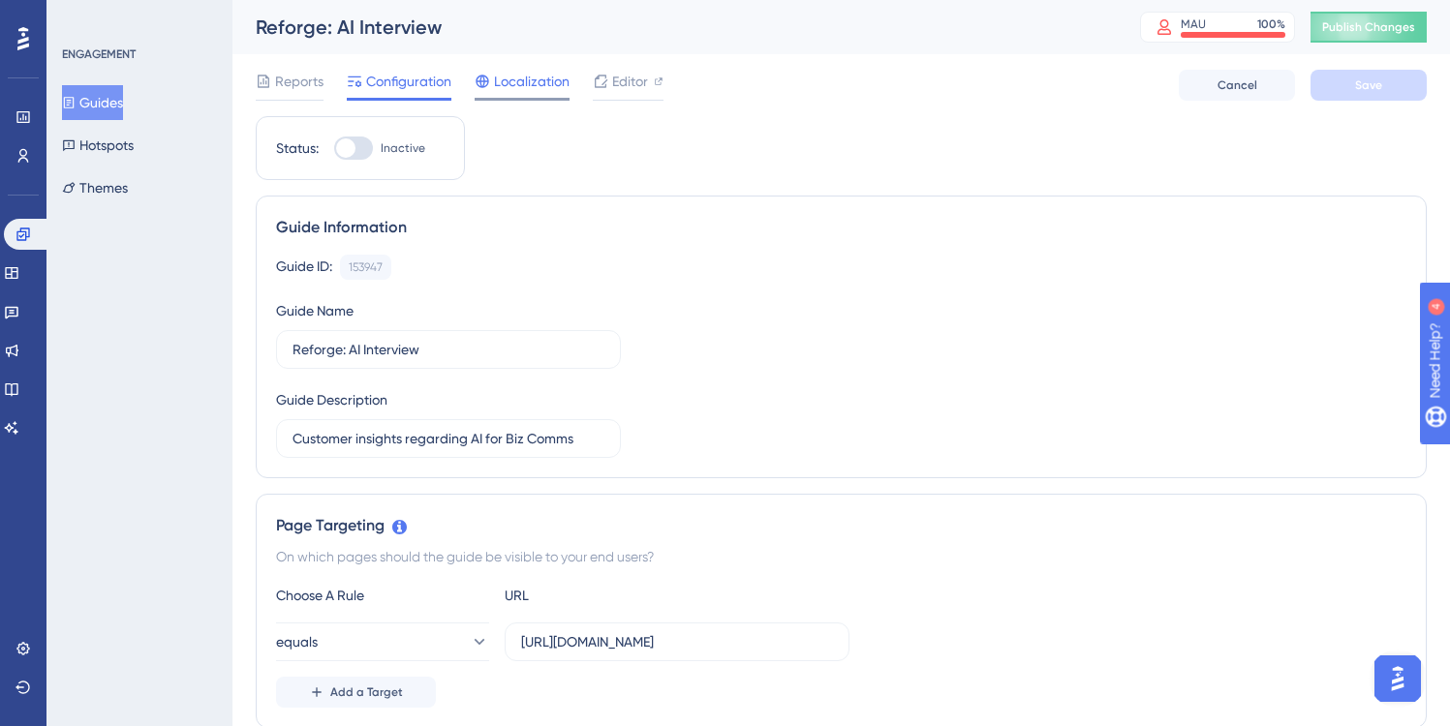
click at [524, 80] on span "Localization" at bounding box center [532, 81] width 76 height 23
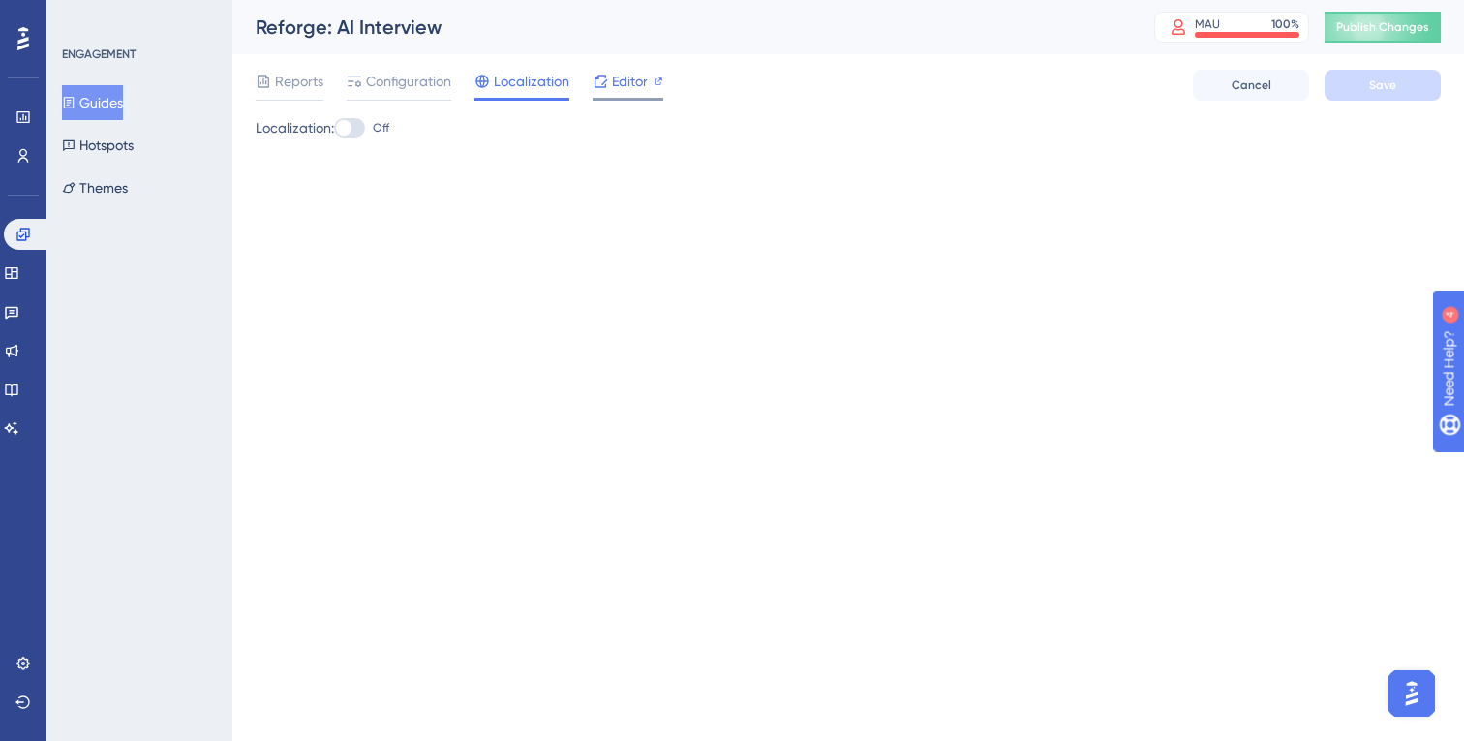
click at [623, 85] on span "Editor" at bounding box center [630, 81] width 36 height 23
click at [299, 87] on span "Reports" at bounding box center [299, 81] width 48 height 23
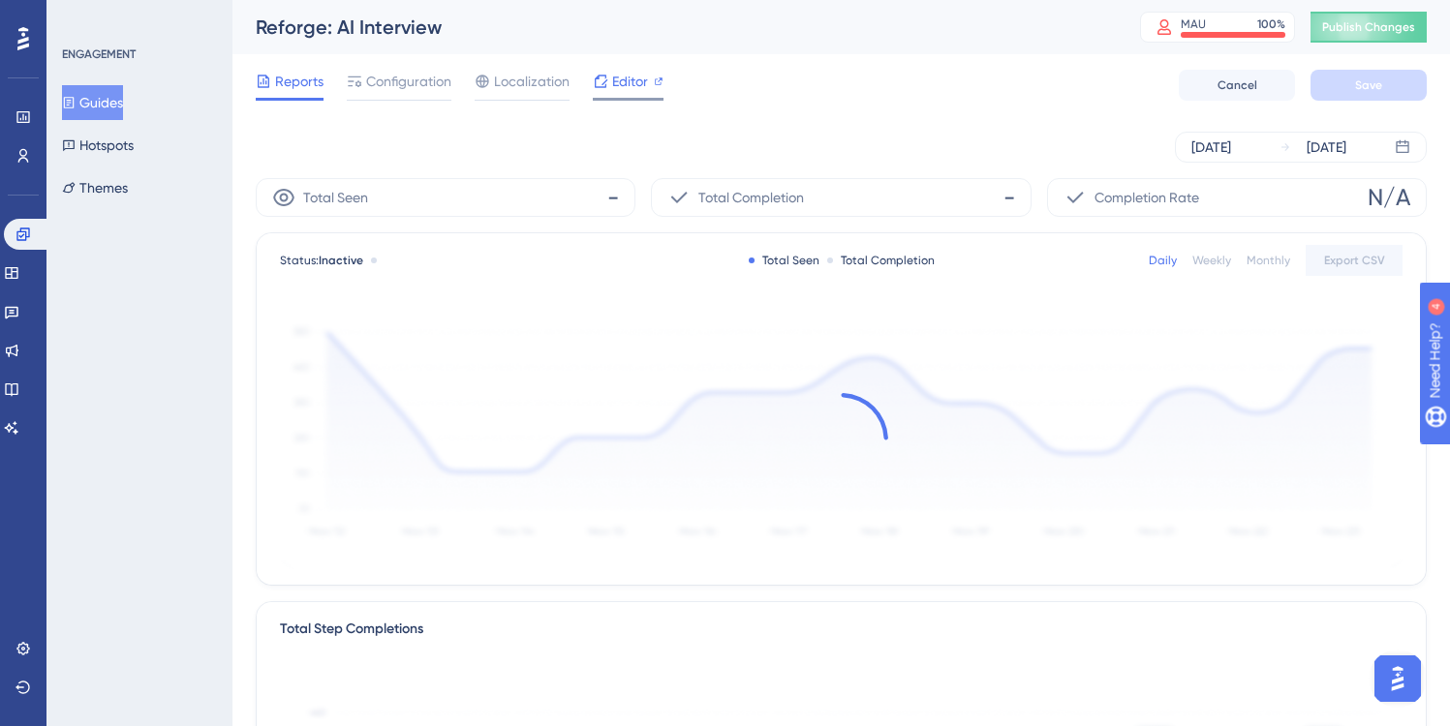
click at [630, 81] on span "Editor" at bounding box center [630, 81] width 36 height 23
